Goal: Navigation & Orientation: Find specific page/section

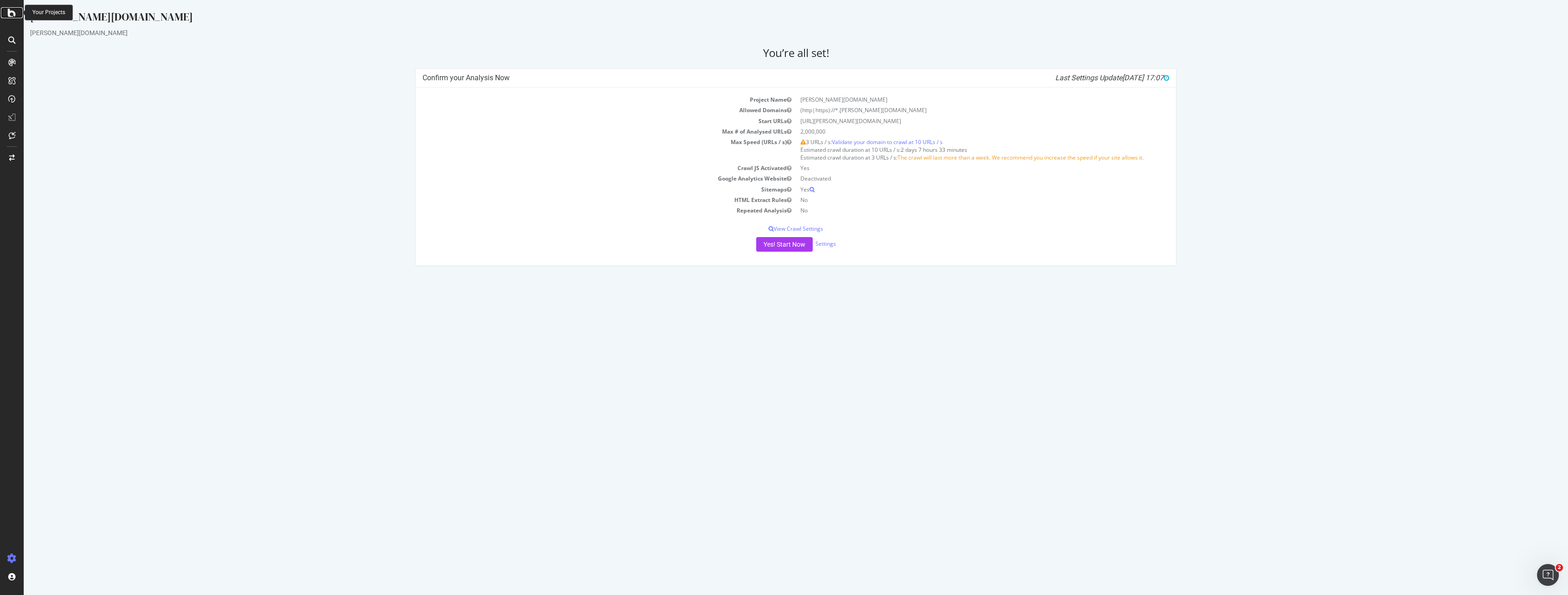
click at [11, 10] on icon at bounding box center [11, 12] width 8 height 11
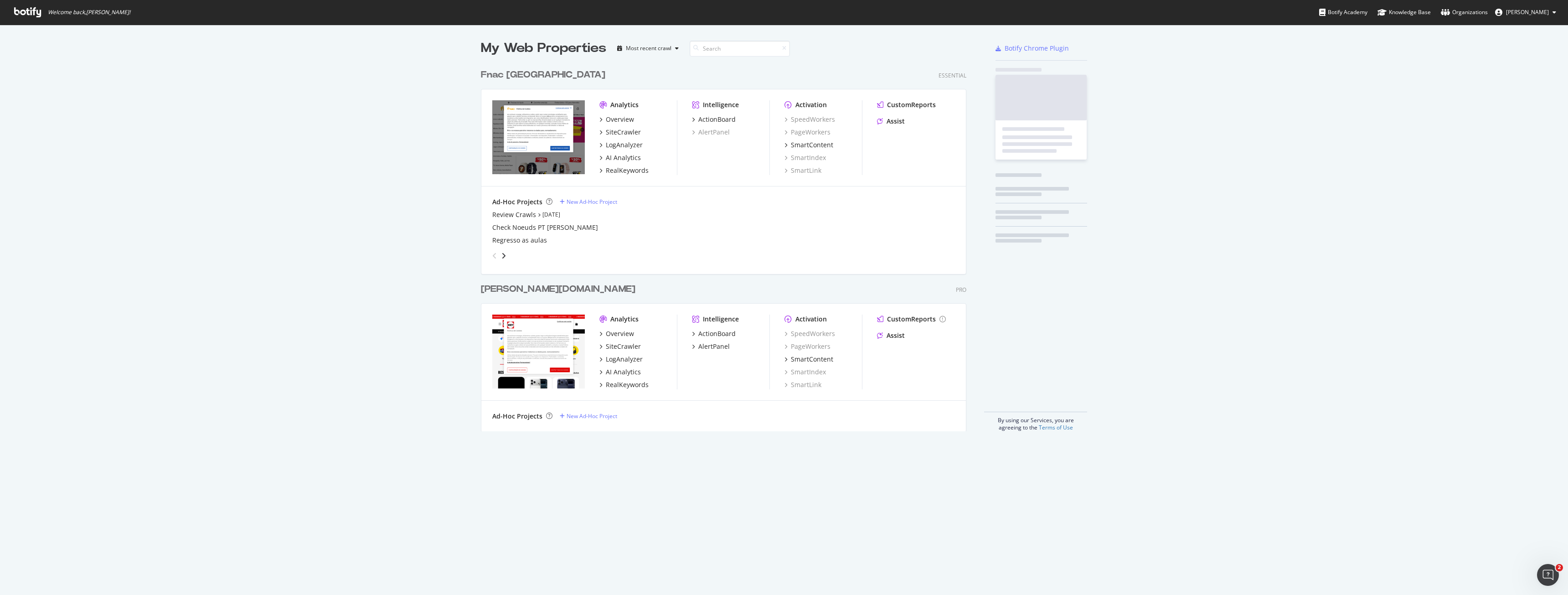
scroll to position [367, 486]
